Goal: Find specific page/section: Find specific page/section

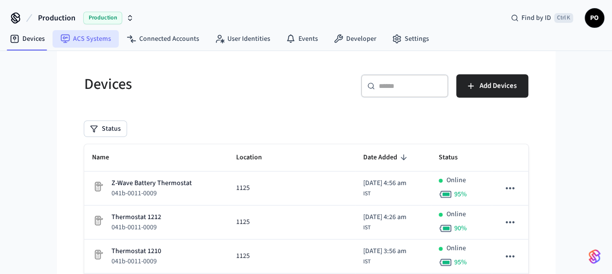
click at [59, 41] on link "ACS Systems" at bounding box center [86, 39] width 66 height 18
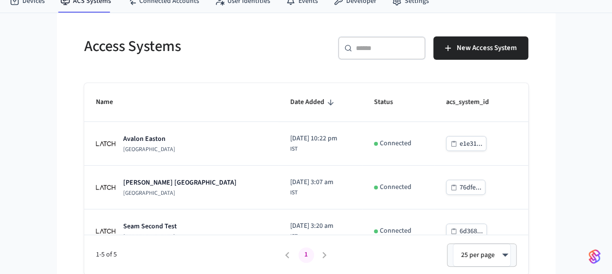
scroll to position [106, 0]
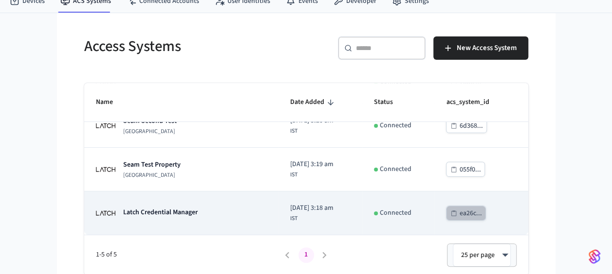
click at [459, 213] on div "ea26c..." at bounding box center [470, 214] width 22 height 12
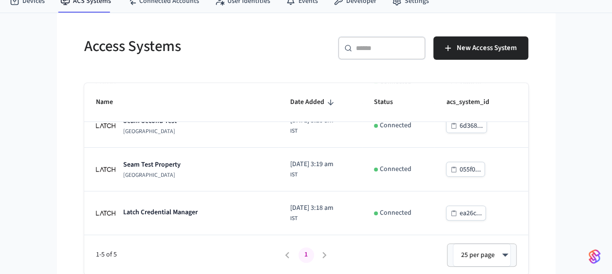
scroll to position [0, 0]
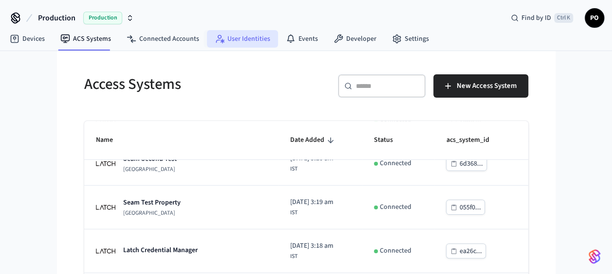
click at [257, 33] on link "User Identities" at bounding box center [242, 39] width 71 height 18
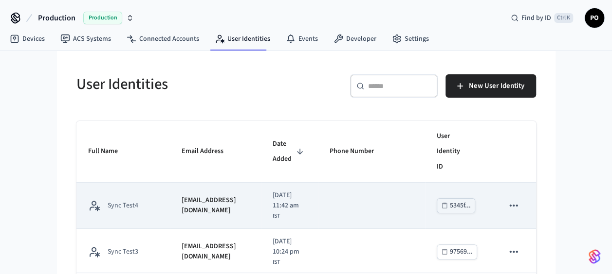
click at [241, 206] on div "[EMAIL_ADDRESS][DOMAIN_NAME]" at bounding box center [215, 206] width 68 height 20
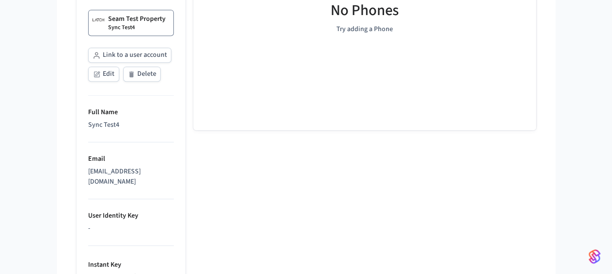
scroll to position [233, 0]
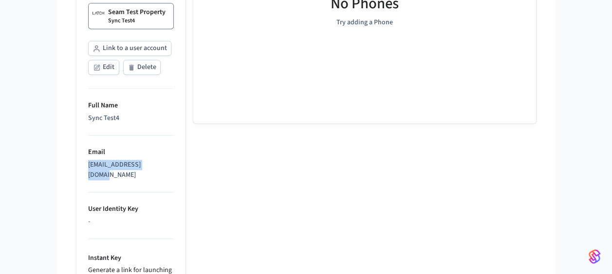
drag, startPoint x: 87, startPoint y: 163, endPoint x: 164, endPoint y: 172, distance: 77.8
click at [164, 172] on ul "Associated User Accounts This user identity is associated with the user account…" at bounding box center [130, 173] width 109 height 486
copy div "[EMAIL_ADDRESS][DOMAIN_NAME]"
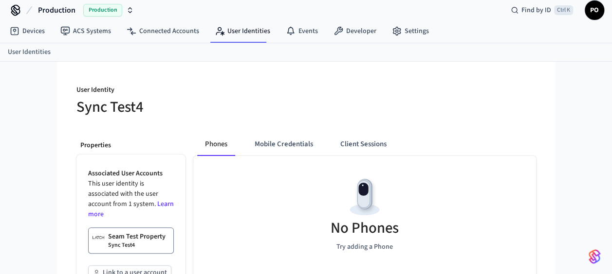
scroll to position [0, 0]
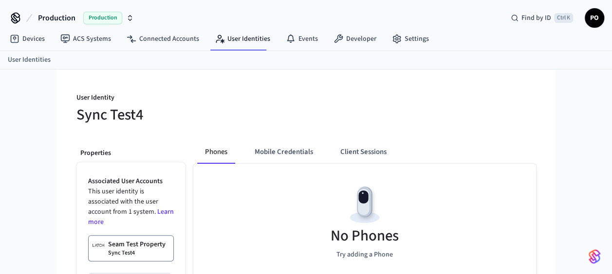
click at [52, 19] on span "Production" at bounding box center [56, 18] width 37 height 12
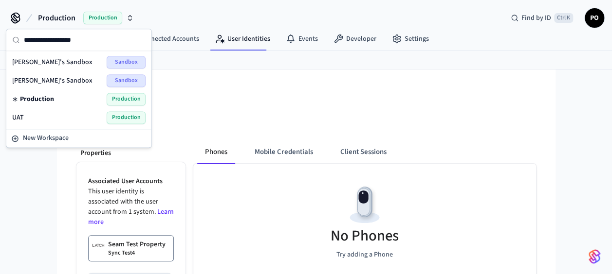
click at [38, 114] on div "UAT Production" at bounding box center [78, 117] width 133 height 13
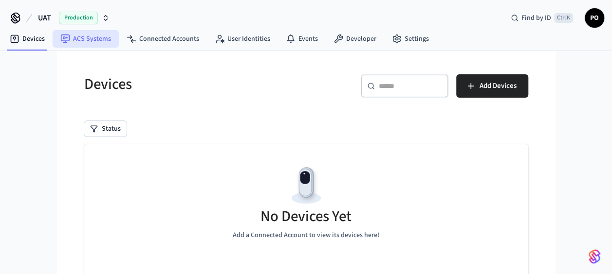
click at [109, 37] on link "ACS Systems" at bounding box center [86, 39] width 66 height 18
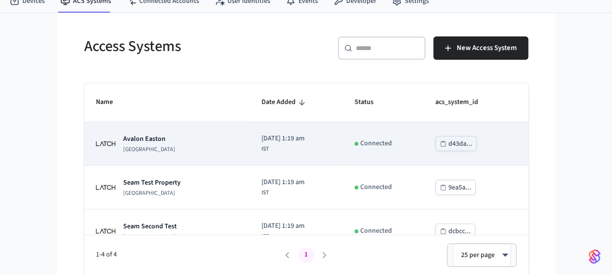
click at [191, 148] on div "[GEOGRAPHIC_DATA]" at bounding box center [167, 143] width 143 height 19
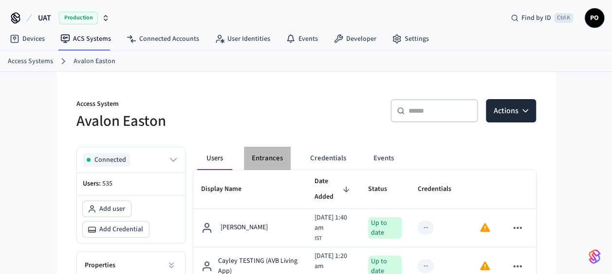
click at [268, 153] on button "Entrances" at bounding box center [267, 158] width 47 height 23
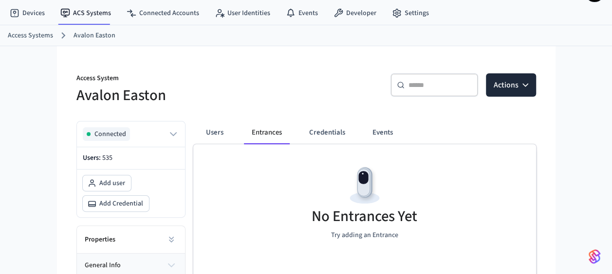
scroll to position [22, 0]
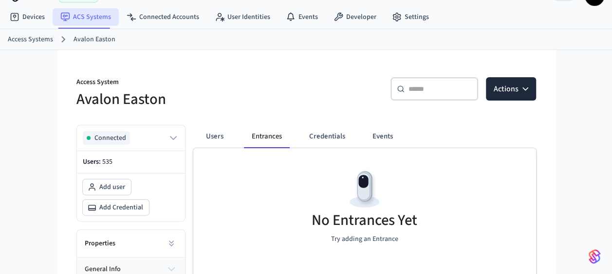
click at [84, 21] on link "ACS Systems" at bounding box center [86, 17] width 66 height 18
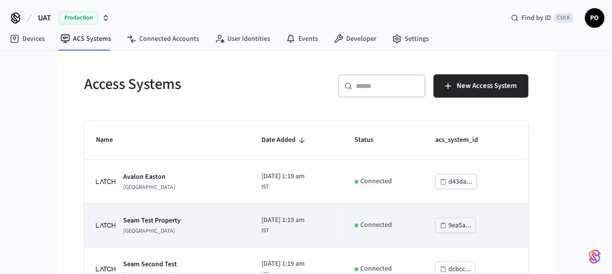
click at [158, 207] on td "Seam Test Property [GEOGRAPHIC_DATA]" at bounding box center [167, 226] width 166 height 44
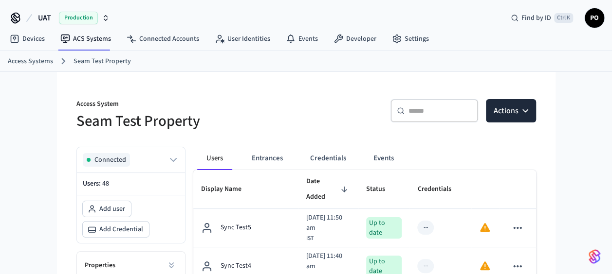
click at [260, 166] on button "Entrances" at bounding box center [267, 158] width 47 height 23
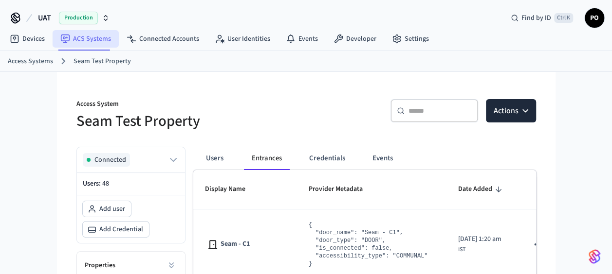
click at [73, 38] on link "ACS Systems" at bounding box center [86, 39] width 66 height 18
